Goal: Information Seeking & Learning: Learn about a topic

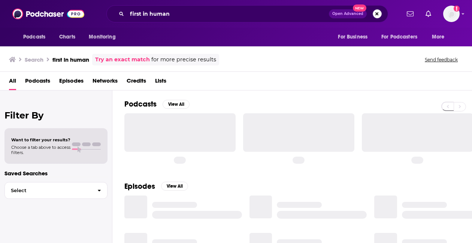
click at [375, 13] on button "Search podcasts, credits, & more..." at bounding box center [376, 13] width 9 height 9
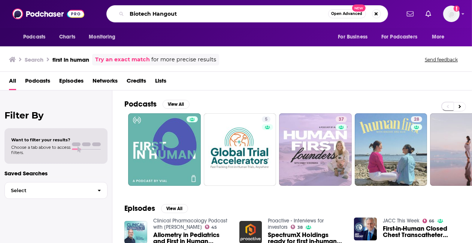
type input "Biotech Hangout"
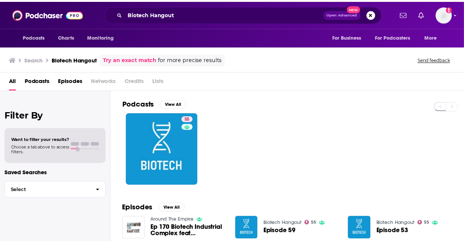
scroll to position [50, 0]
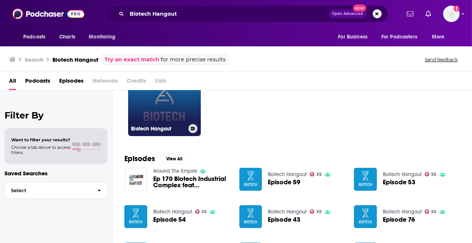
click at [171, 120] on link "55 Biotech Hangout" at bounding box center [164, 100] width 73 height 73
